Goal: Task Accomplishment & Management: Manage account settings

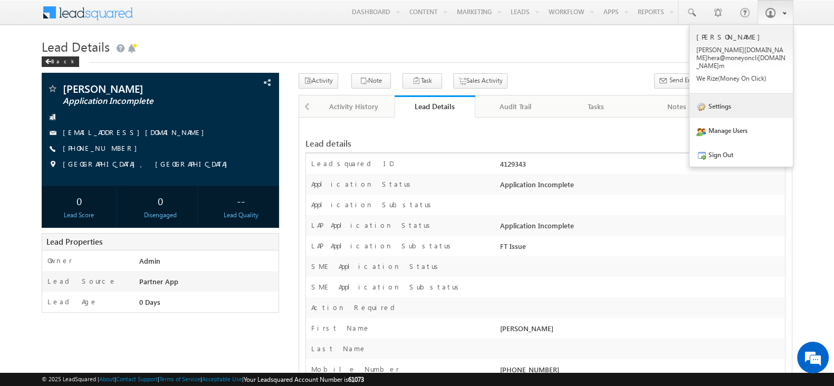
click at [738, 106] on link "Settings" at bounding box center [741, 106] width 103 height 24
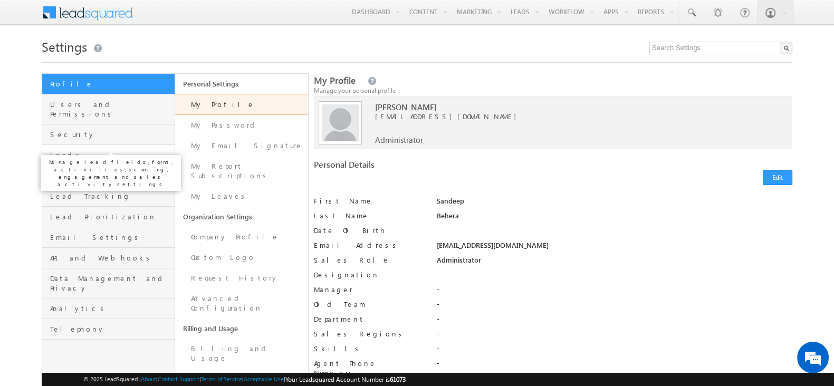
click at [68, 150] on span "Leads" at bounding box center [111, 154] width 122 height 9
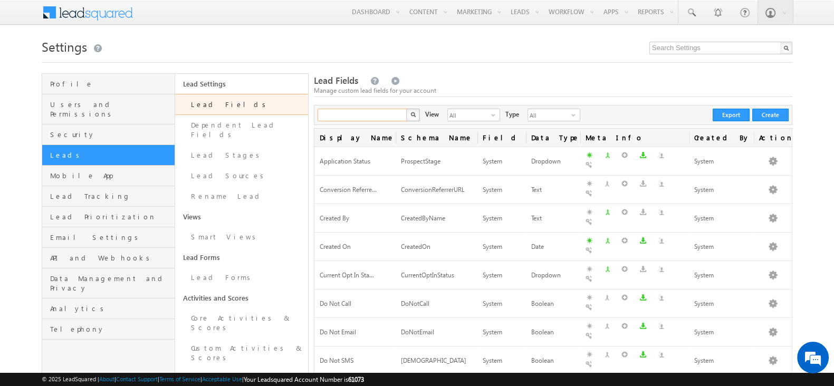
click at [332, 115] on input "text" at bounding box center [363, 115] width 90 height 13
paste input "FT Remarks"
click at [337, 114] on input "FT Remarks" at bounding box center [363, 115] width 90 height 13
click at [414, 117] on img "button" at bounding box center [412, 114] width 5 height 5
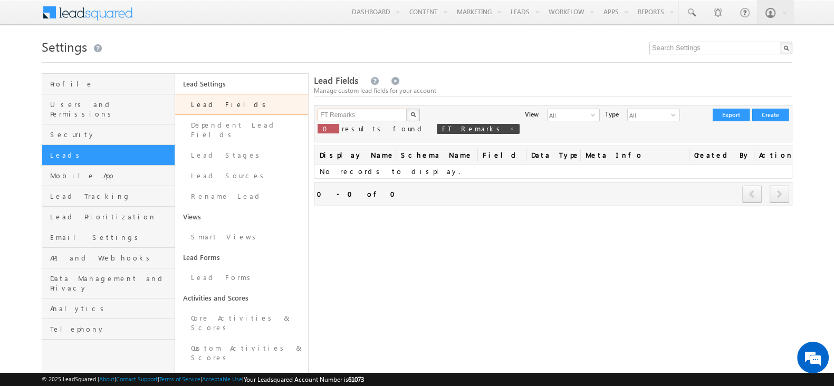
click at [377, 114] on input "FT Remarks" at bounding box center [363, 115] width 90 height 13
type input "F"
paste input "mx_CustomObject_30"
type input "mx_CustomObject_30"
click at [412, 117] on img "button" at bounding box center [412, 114] width 5 height 5
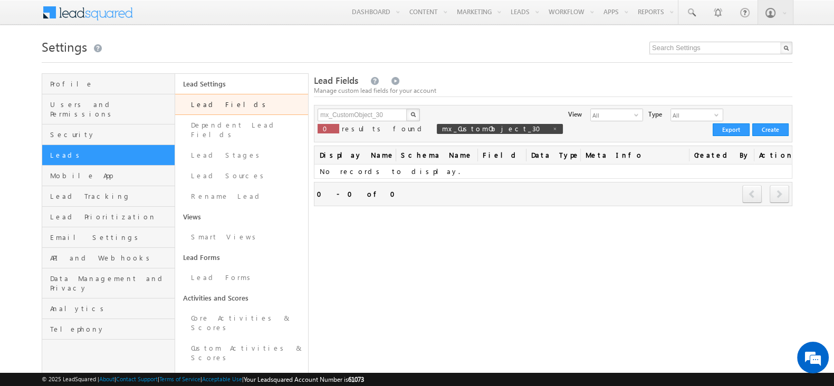
click at [330, 50] on h1 "Settings" at bounding box center [417, 45] width 751 height 21
click at [391, 114] on input "mx_CustomObject_30" at bounding box center [363, 115] width 90 height 13
click at [474, 78] on div "Lead Fields Manage custom lead fields for your account" at bounding box center [553, 85] width 479 height 23
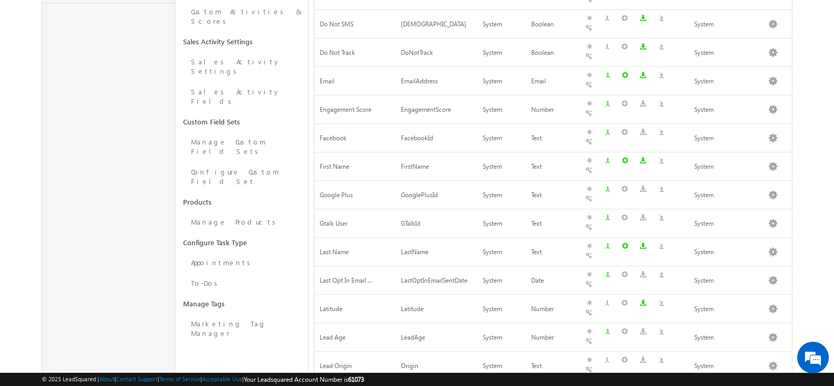
click at [414, 311] on div "Lead Fields Manage custom lead fields for your account Search Lead Fields X 380…" at bounding box center [553, 162] width 479 height 850
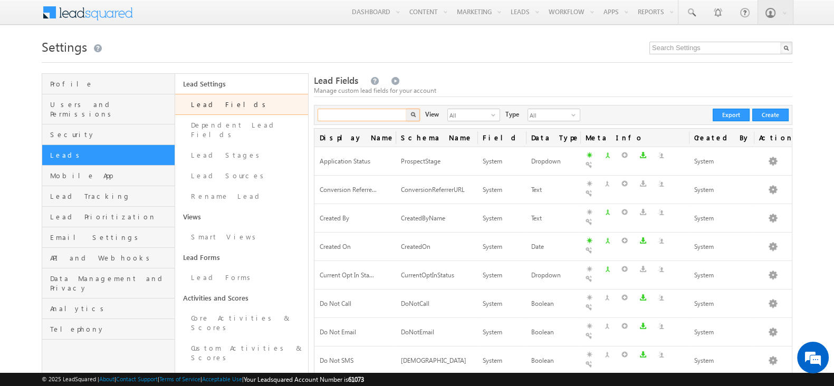
click at [364, 113] on input "text" at bounding box center [363, 115] width 90 height 13
click at [369, 117] on input "text" at bounding box center [363, 115] width 90 height 13
type input "f"
type input "FT remarks"
click at [415, 114] on img "button" at bounding box center [412, 114] width 5 height 5
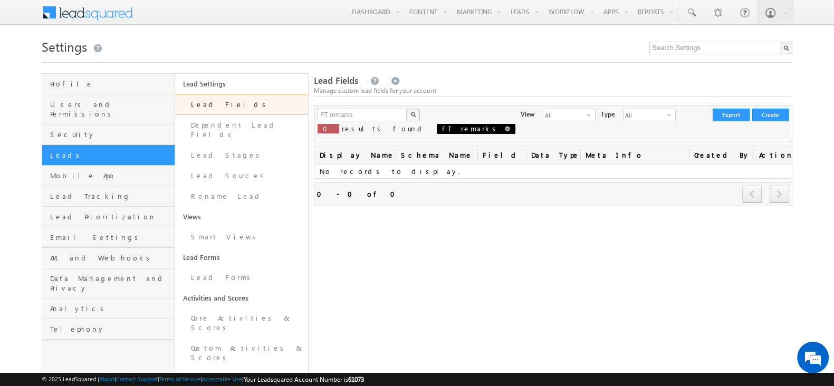
click at [505, 127] on span at bounding box center [507, 128] width 5 height 5
type input "Search Lead Fields"
